Goal: Task Accomplishment & Management: Use online tool/utility

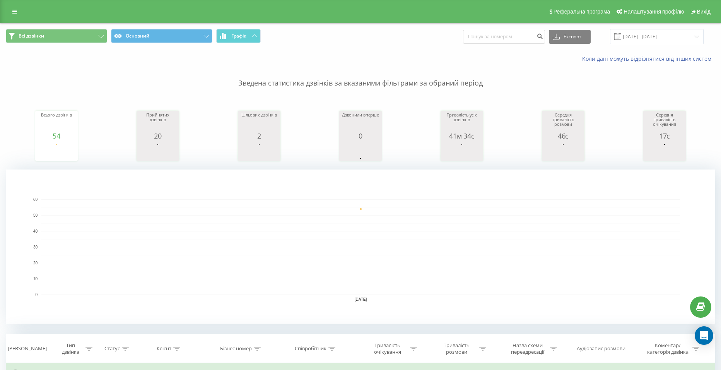
click at [652, 36] on input "18.08.2025 - 18.08.2025" at bounding box center [657, 36] width 94 height 15
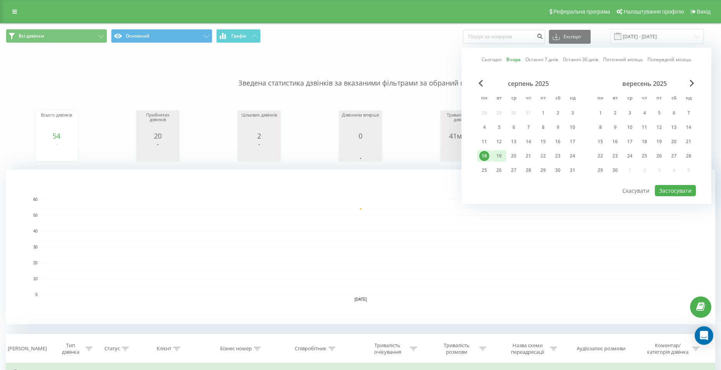
click at [501, 156] on div "19" at bounding box center [499, 156] width 10 height 10
click at [672, 192] on button "Застосувати" at bounding box center [674, 190] width 41 height 11
type input "[DATE] - [DATE]"
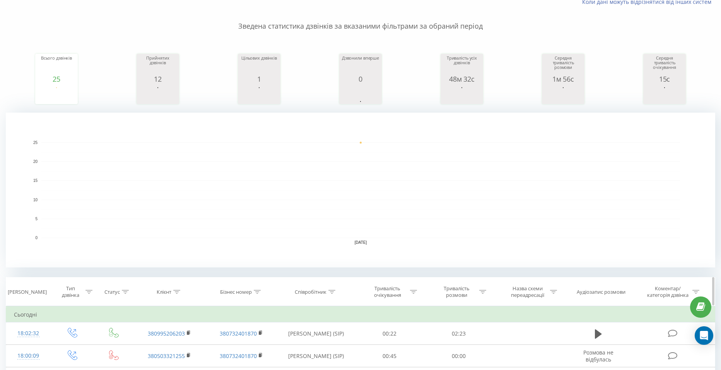
scroll to position [77, 0]
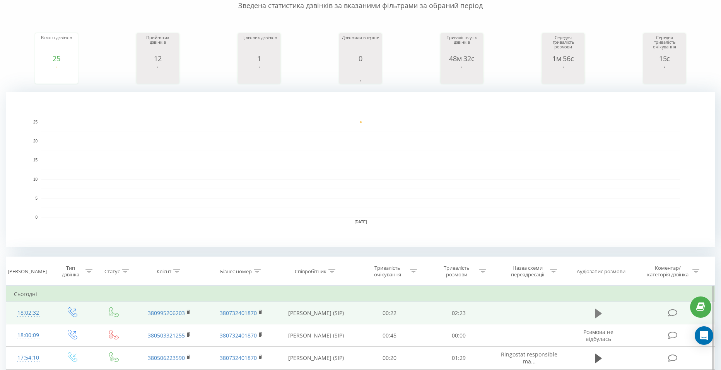
click at [601, 313] on icon at bounding box center [597, 313] width 7 height 11
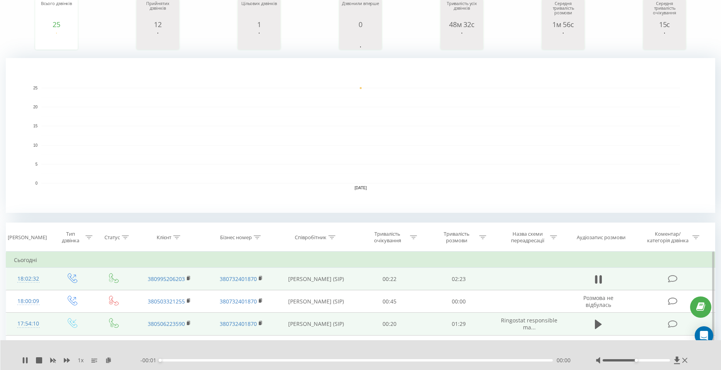
scroll to position [116, 0]
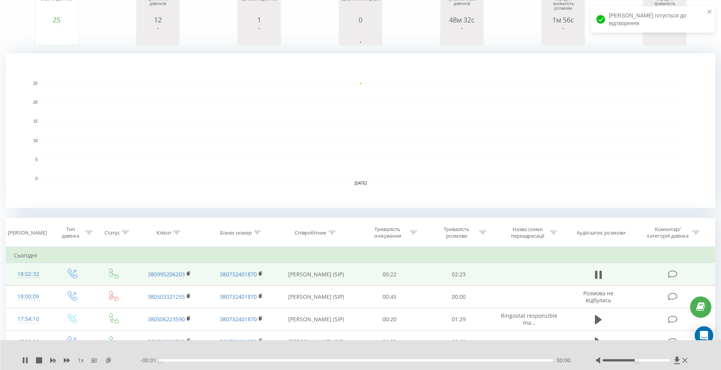
click at [107, 360] on icon at bounding box center [108, 359] width 7 height 5
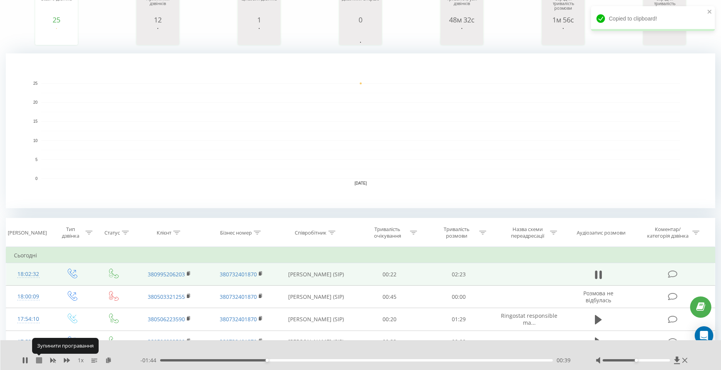
click at [36, 360] on icon at bounding box center [39, 360] width 6 height 6
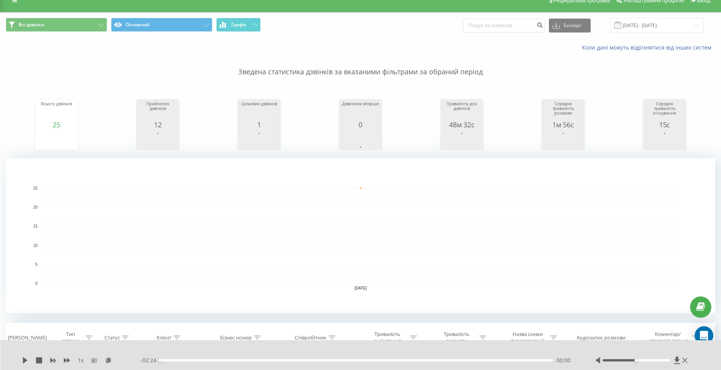
scroll to position [0, 0]
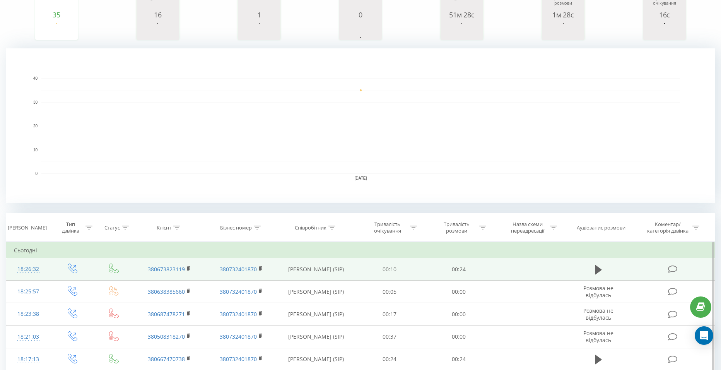
scroll to position [116, 0]
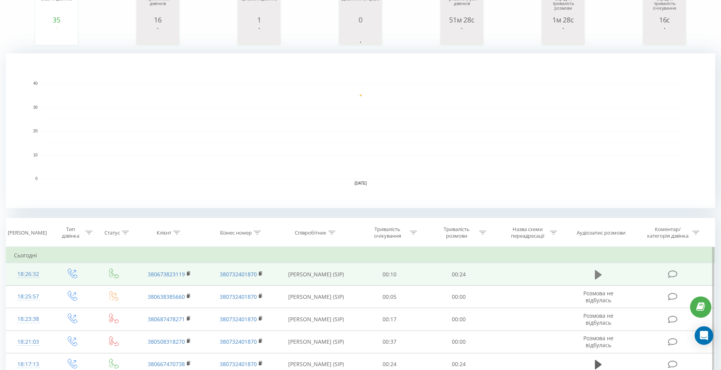
click at [598, 275] on icon at bounding box center [597, 273] width 7 height 9
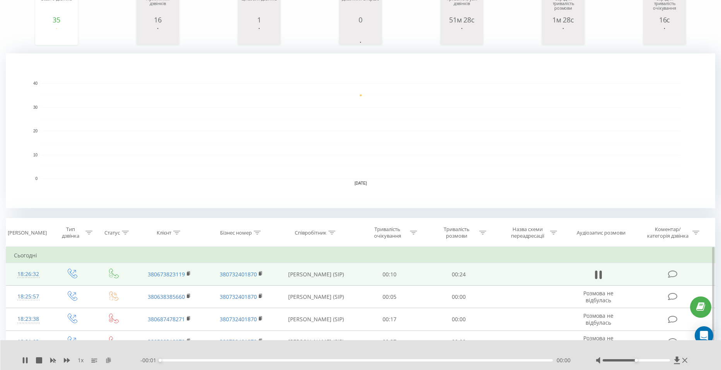
click at [112, 358] on div "1 x" at bounding box center [81, 360] width 118 height 8
click at [109, 360] on icon at bounding box center [108, 359] width 7 height 5
